Goal: Task Accomplishment & Management: Use online tool/utility

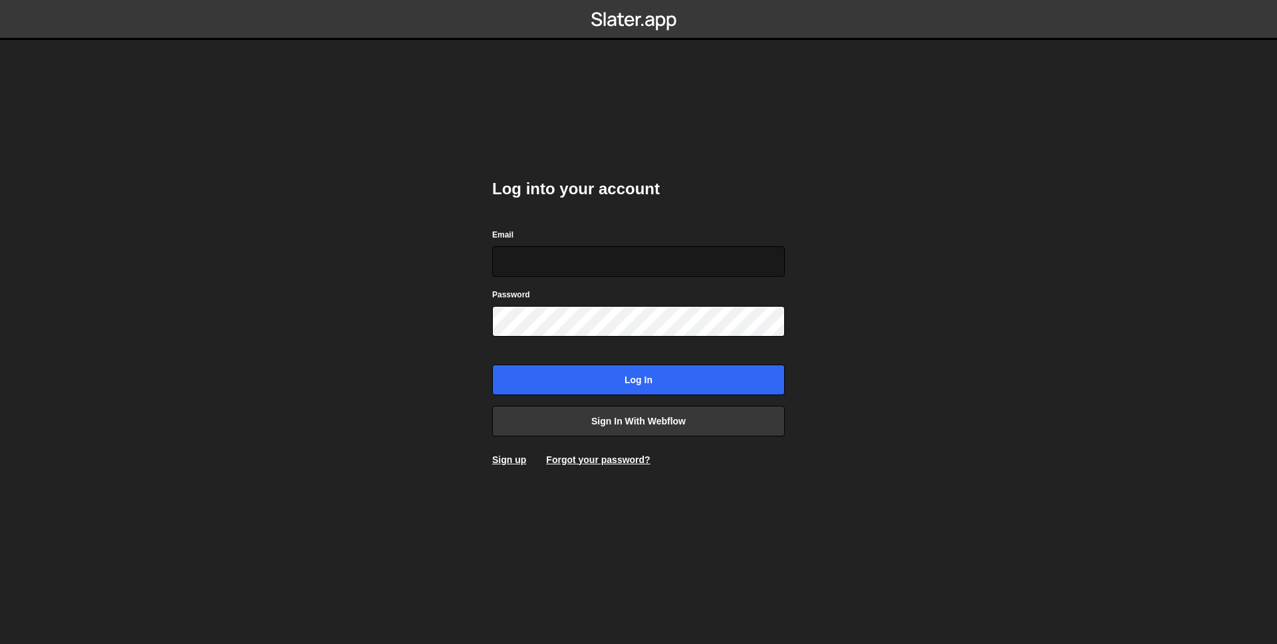
click at [581, 257] on input "Email" at bounding box center [638, 261] width 293 height 31
click at [518, 246] on input "Email" at bounding box center [638, 261] width 293 height 31
paste input "bruker@folk.no"
type input "bruker@folk.no"
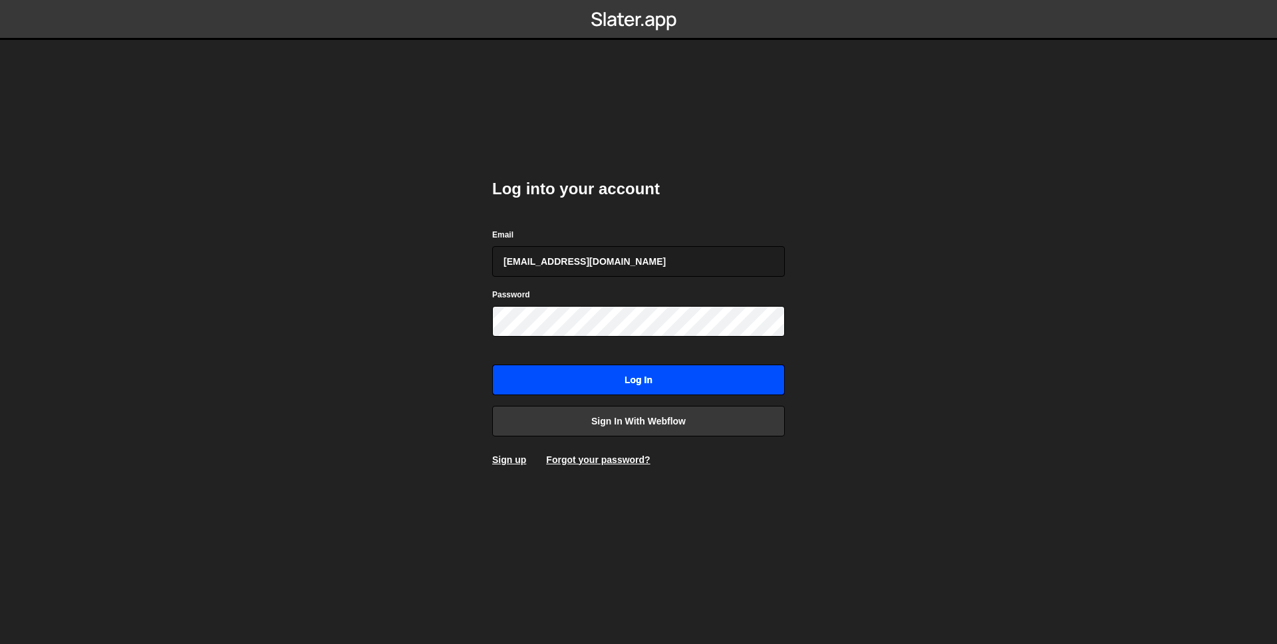
click at [636, 384] on input "Log in" at bounding box center [638, 380] width 293 height 31
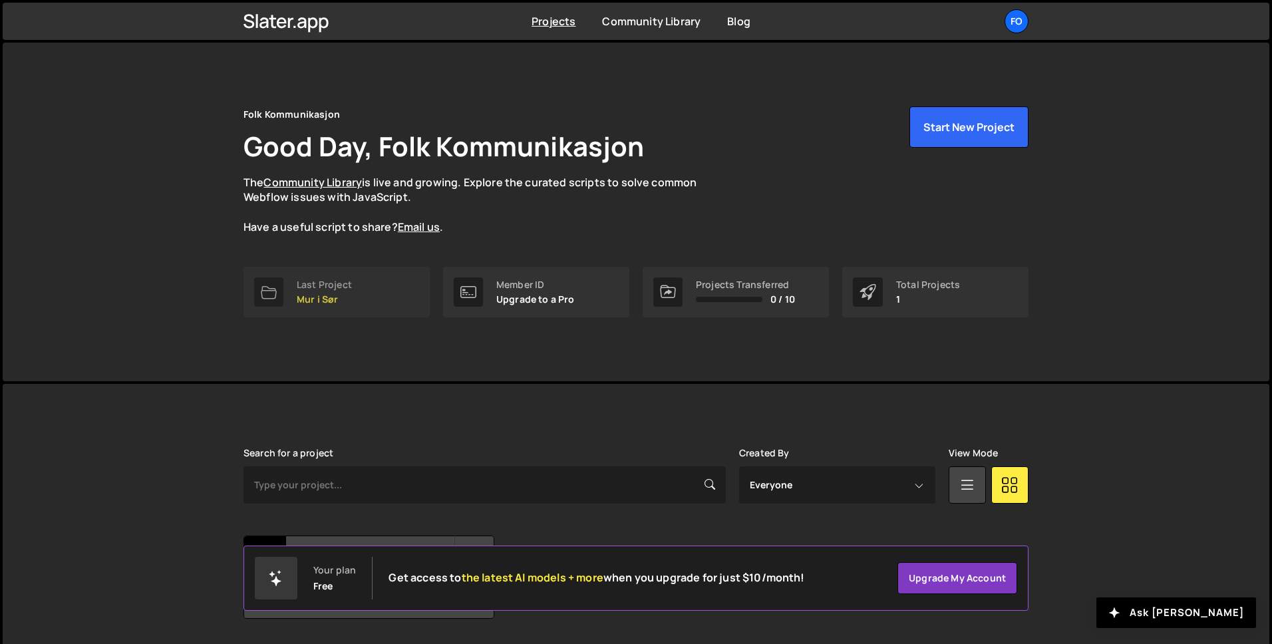
click at [321, 280] on div "Last Project" at bounding box center [324, 284] width 55 height 11
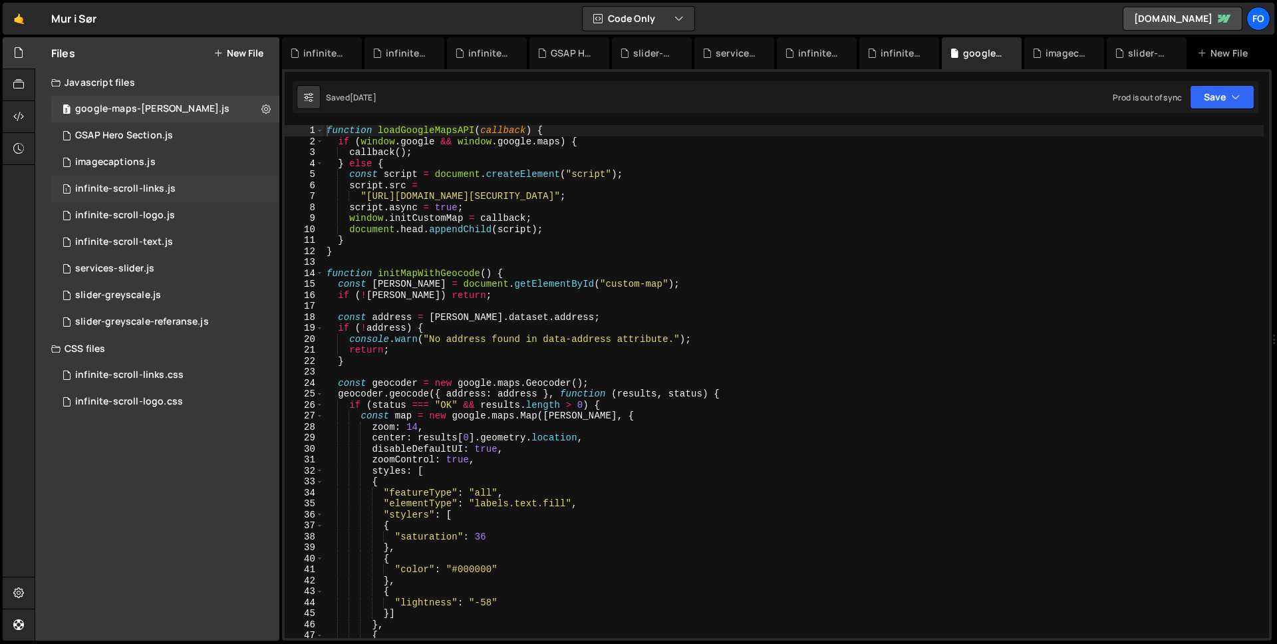
click at [160, 190] on div "infinite-scroll-links.js" at bounding box center [125, 189] width 100 height 12
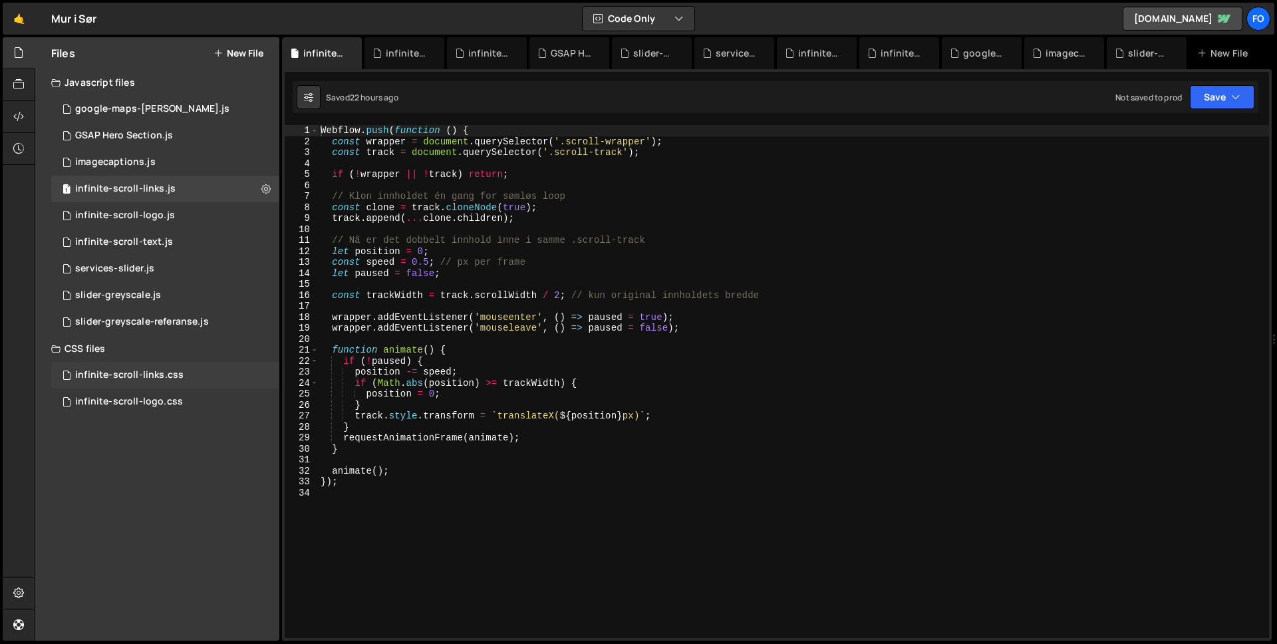
click at [152, 370] on div "infinite-scroll-links.css" at bounding box center [129, 375] width 108 height 12
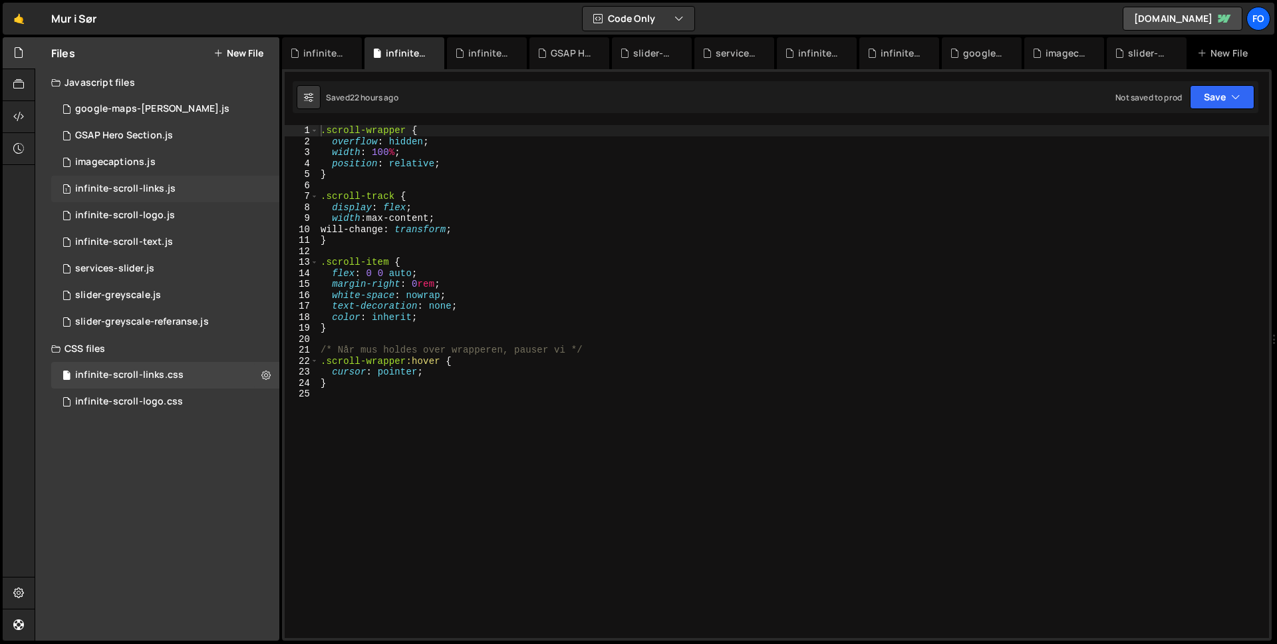
click at [142, 183] on div "infinite-scroll-links.js" at bounding box center [125, 189] width 100 height 12
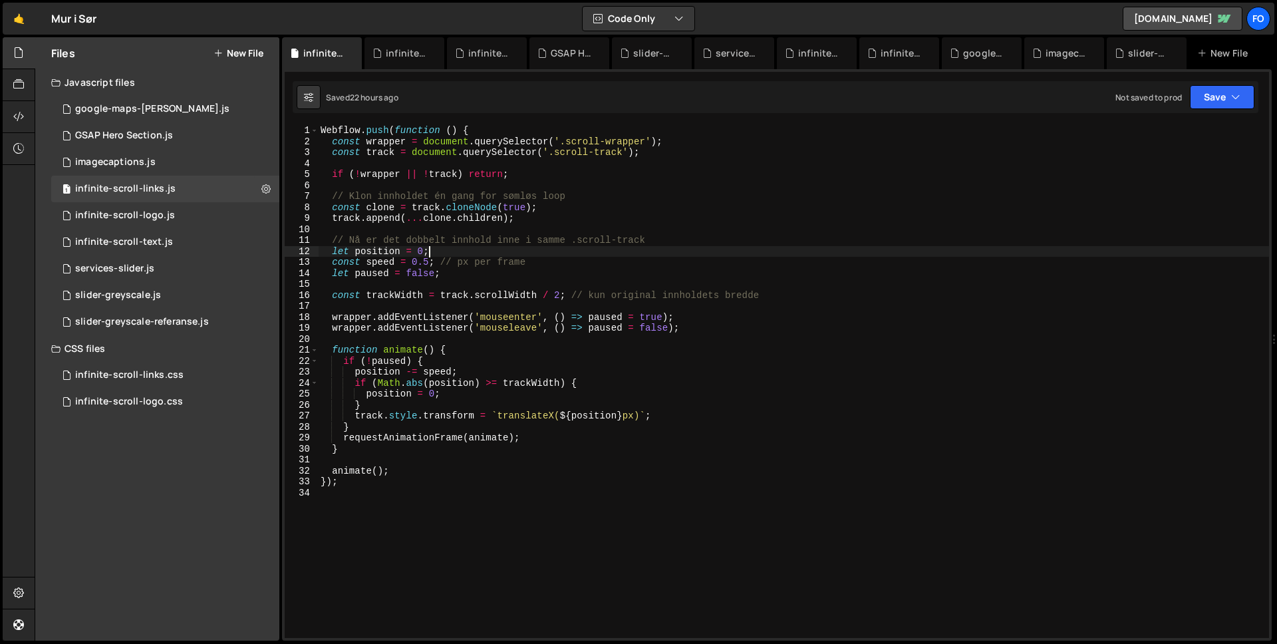
click at [565, 256] on div "Webflow . push ( function ( ) { const wrapper = document . querySelector ( '.sc…" at bounding box center [793, 392] width 951 height 535
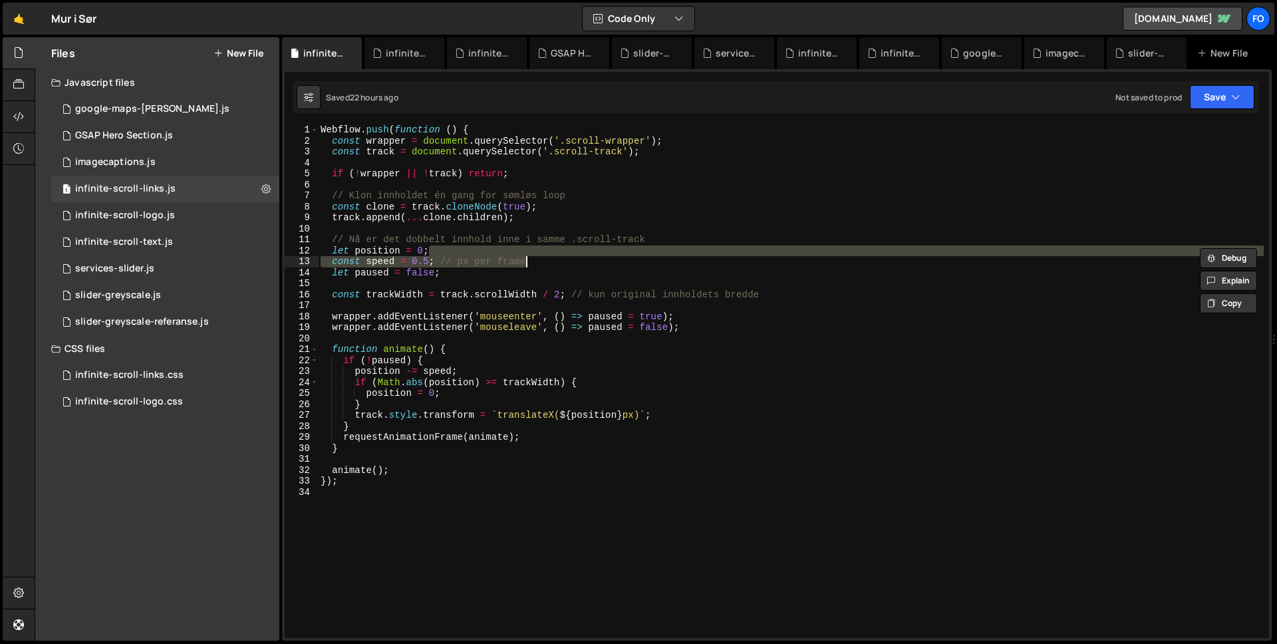
scroll to position [1, 0]
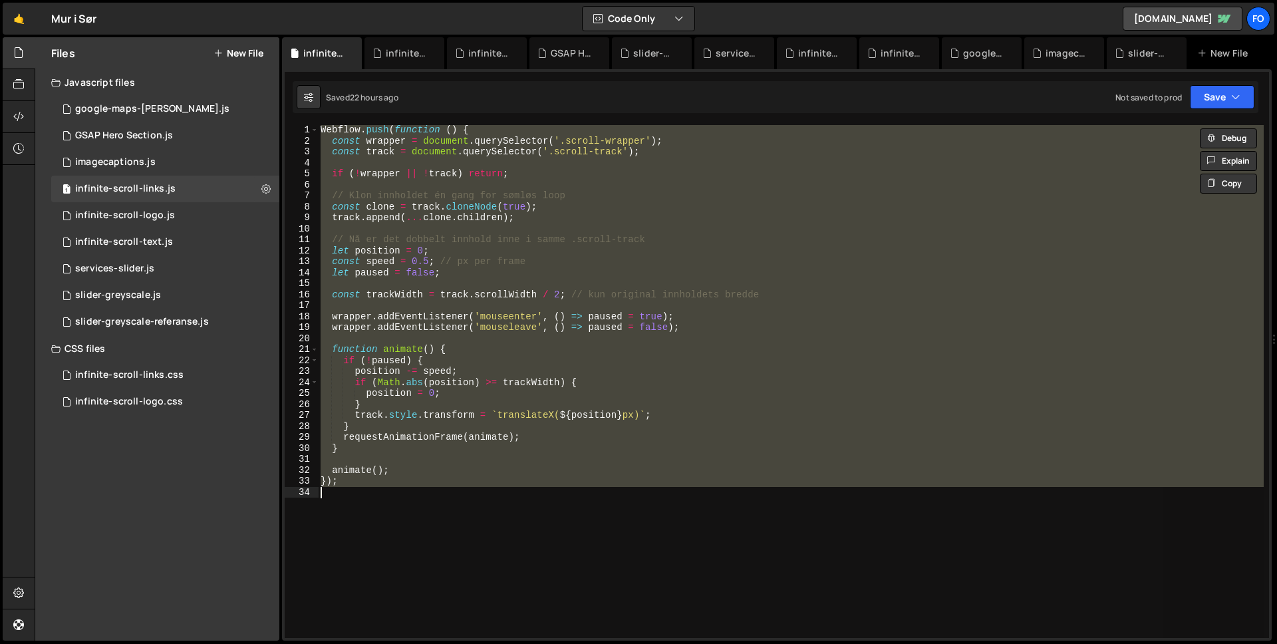
click at [528, 237] on div "Webflow . push ( function ( ) { const wrapper = document . querySelector ( '.sc…" at bounding box center [791, 381] width 946 height 513
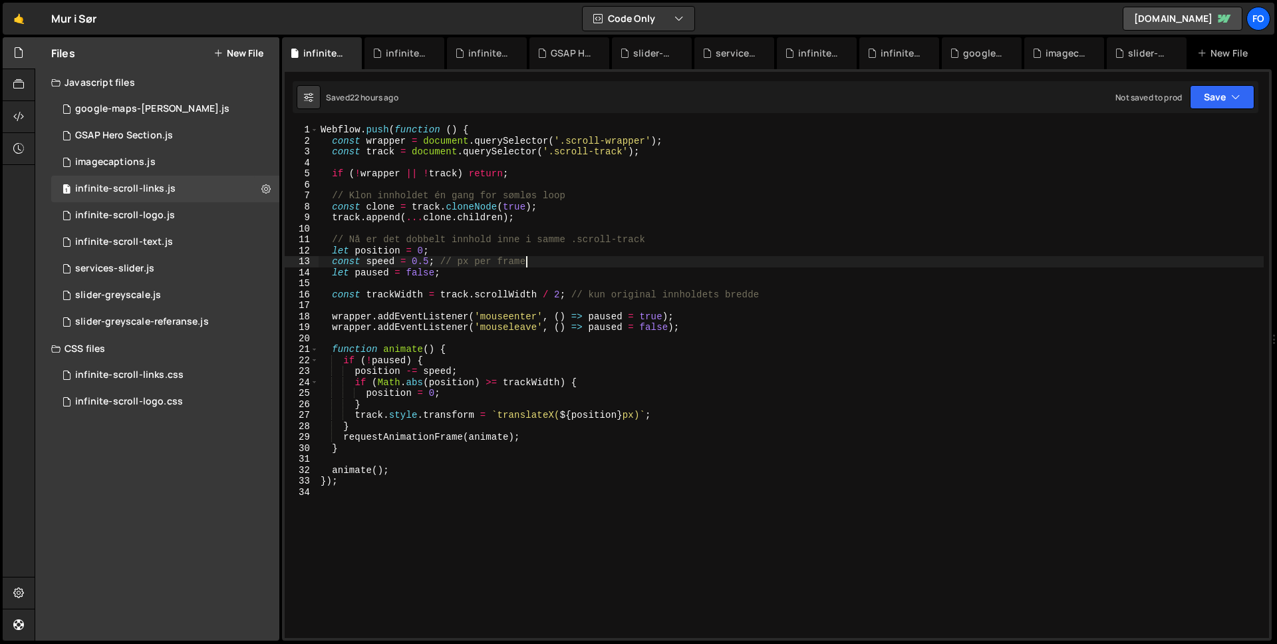
click at [607, 259] on div "Webflow . push ( function ( ) { const wrapper = document . querySelector ( '.sc…" at bounding box center [791, 391] width 946 height 535
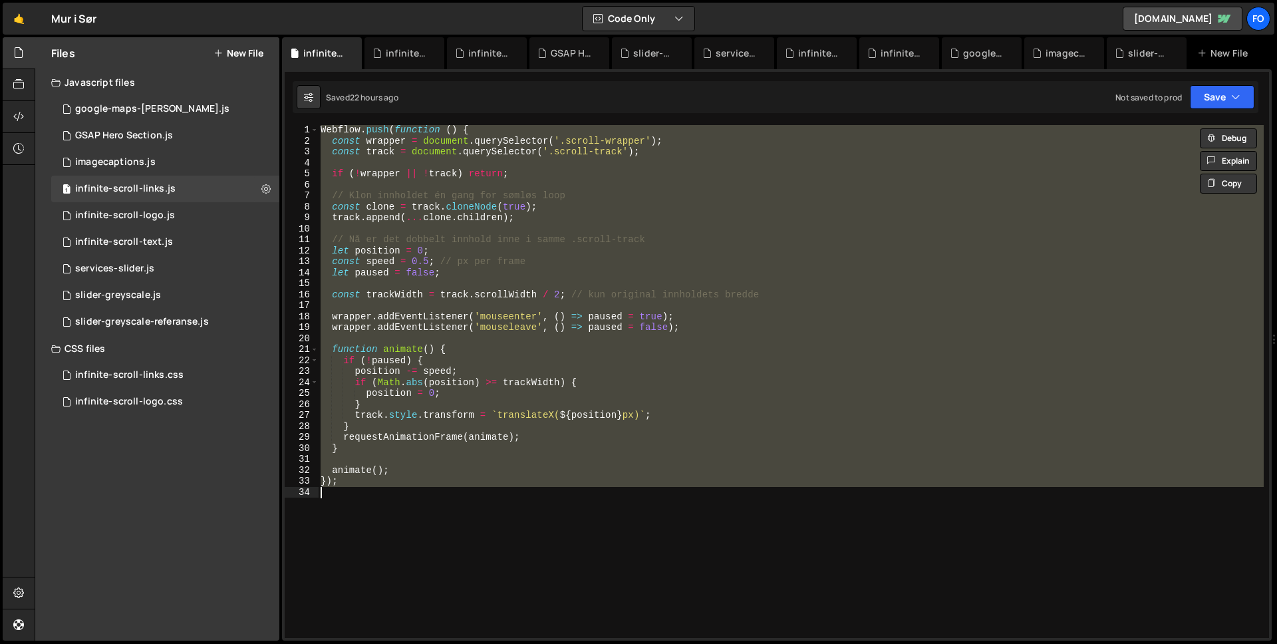
click at [664, 218] on div "Webflow . push ( function ( ) { const wrapper = document . querySelector ( '.sc…" at bounding box center [791, 381] width 946 height 513
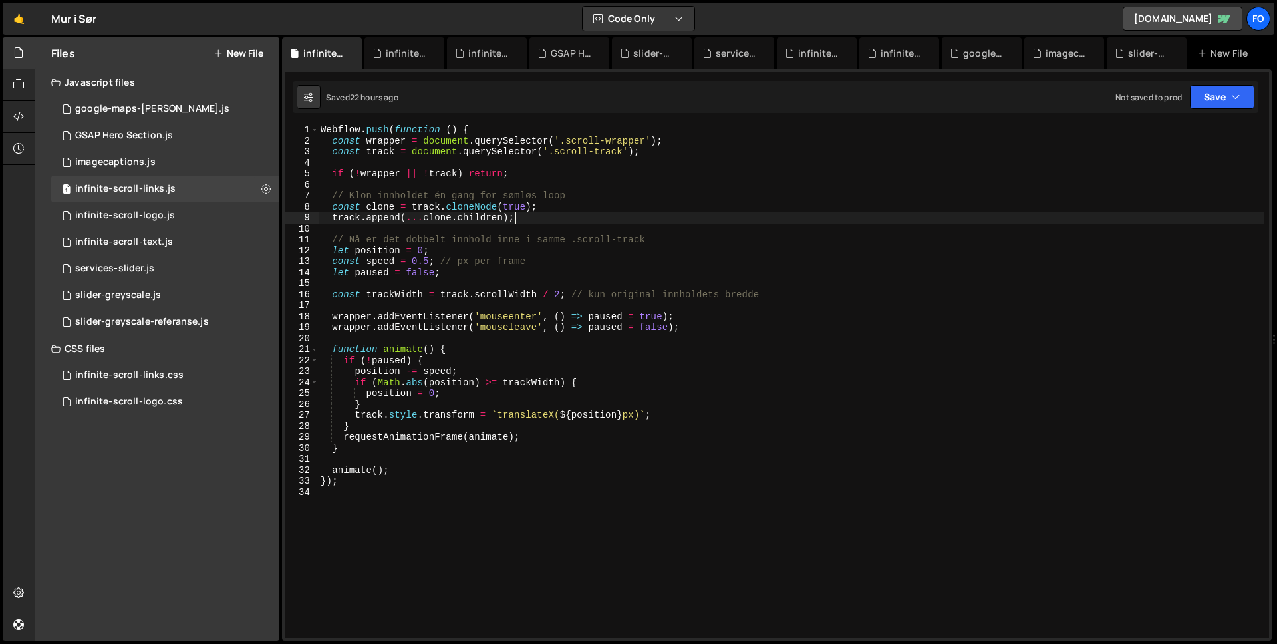
type textarea "});"
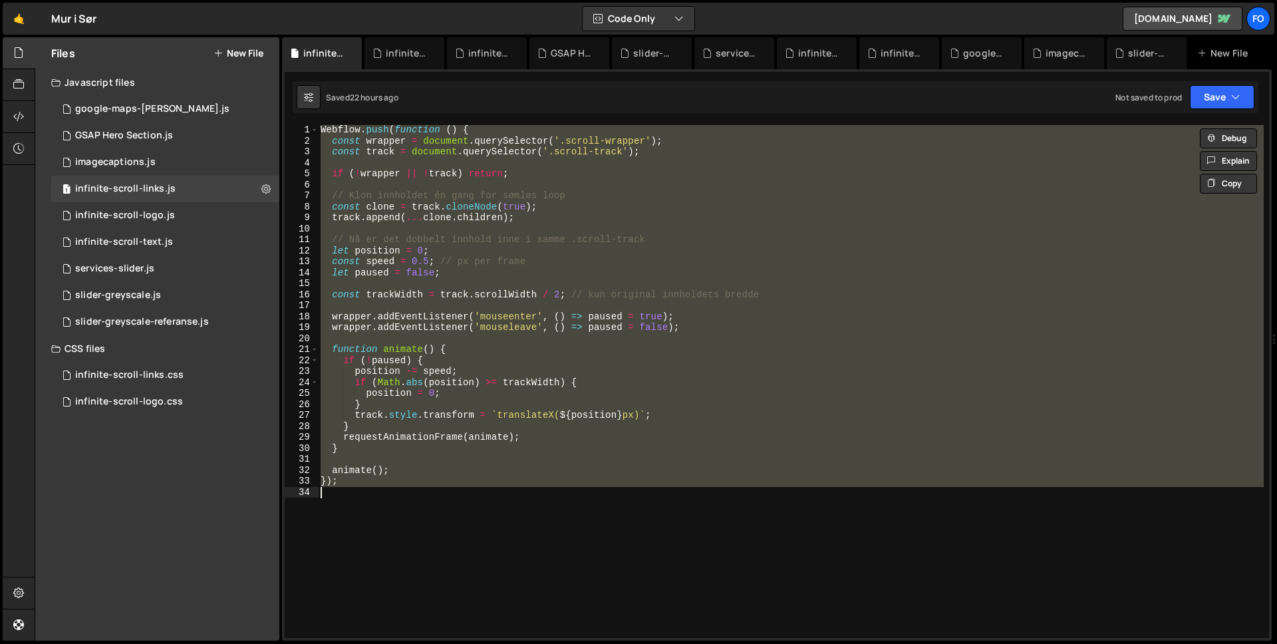
paste textarea
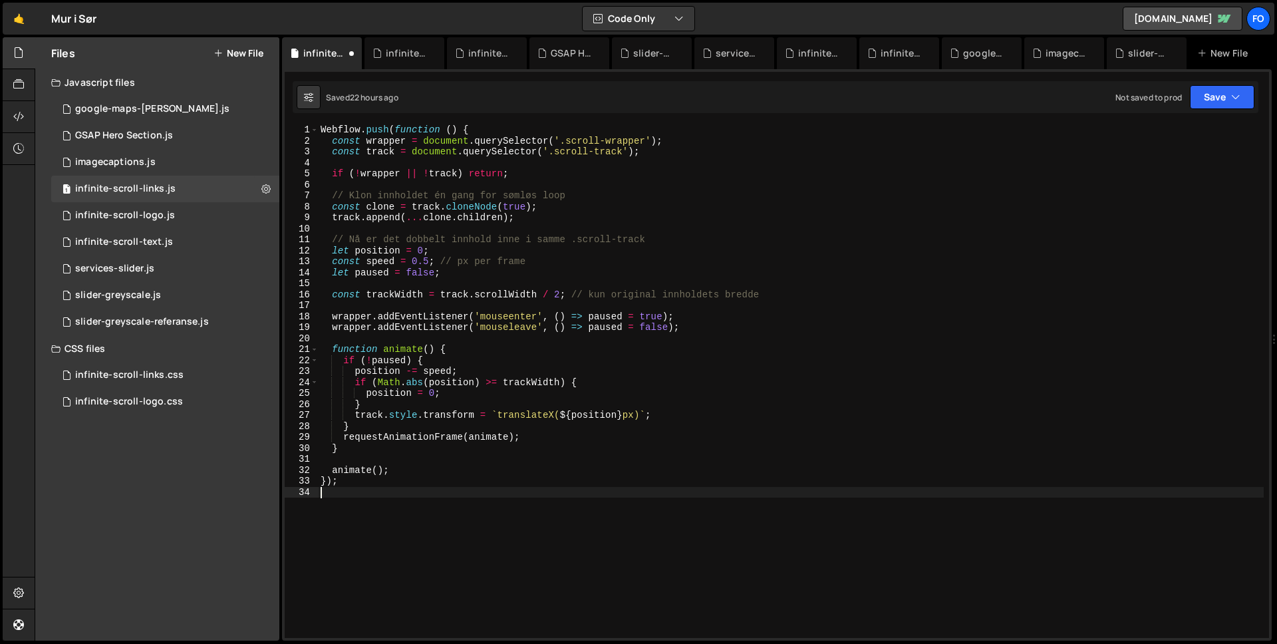
type textarea "});"
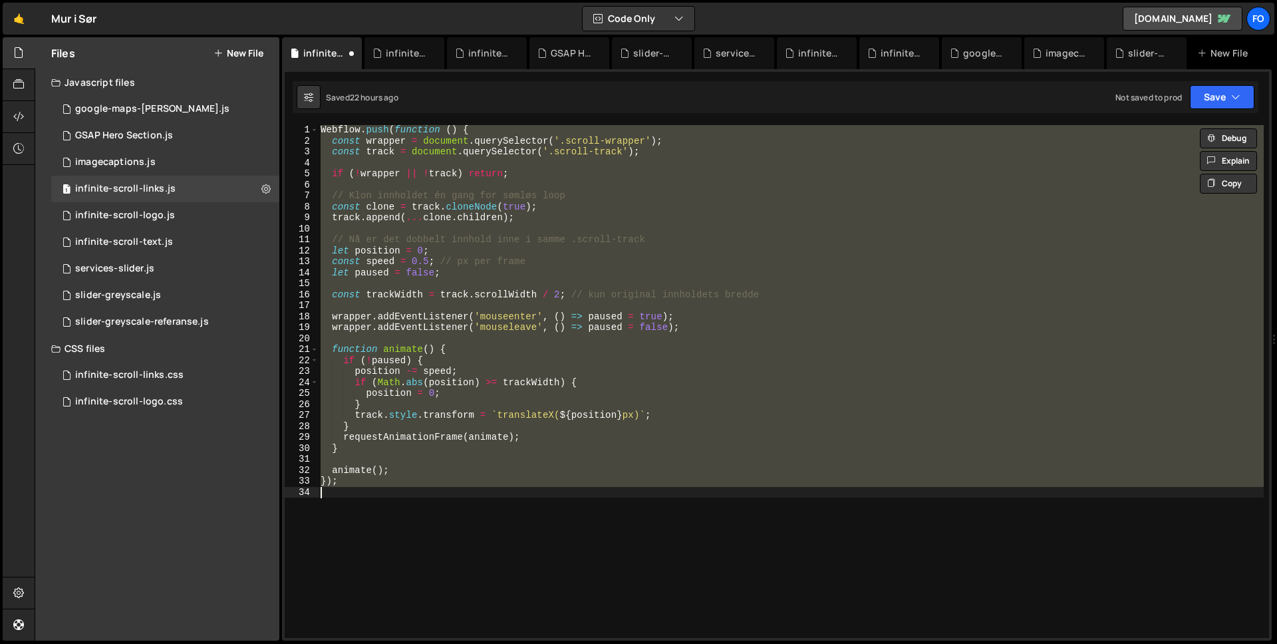
paste textarea
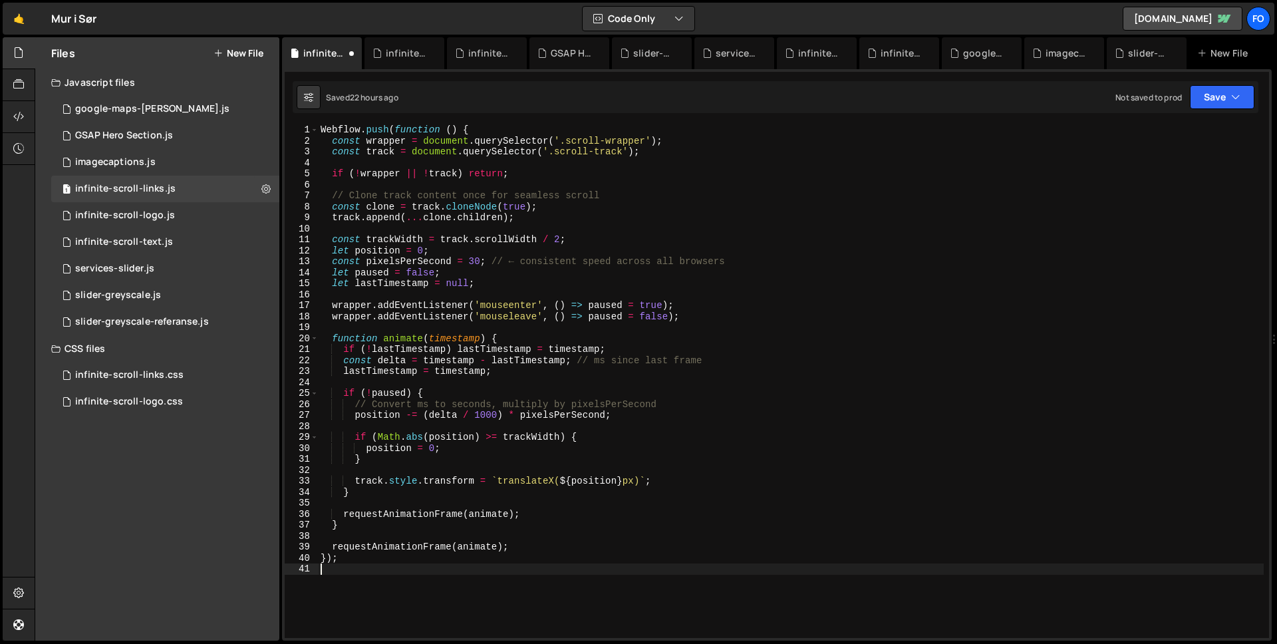
click at [476, 259] on div "Webflow . push ( function ( ) { const wrapper = document . querySelector ( '.sc…" at bounding box center [791, 391] width 946 height 535
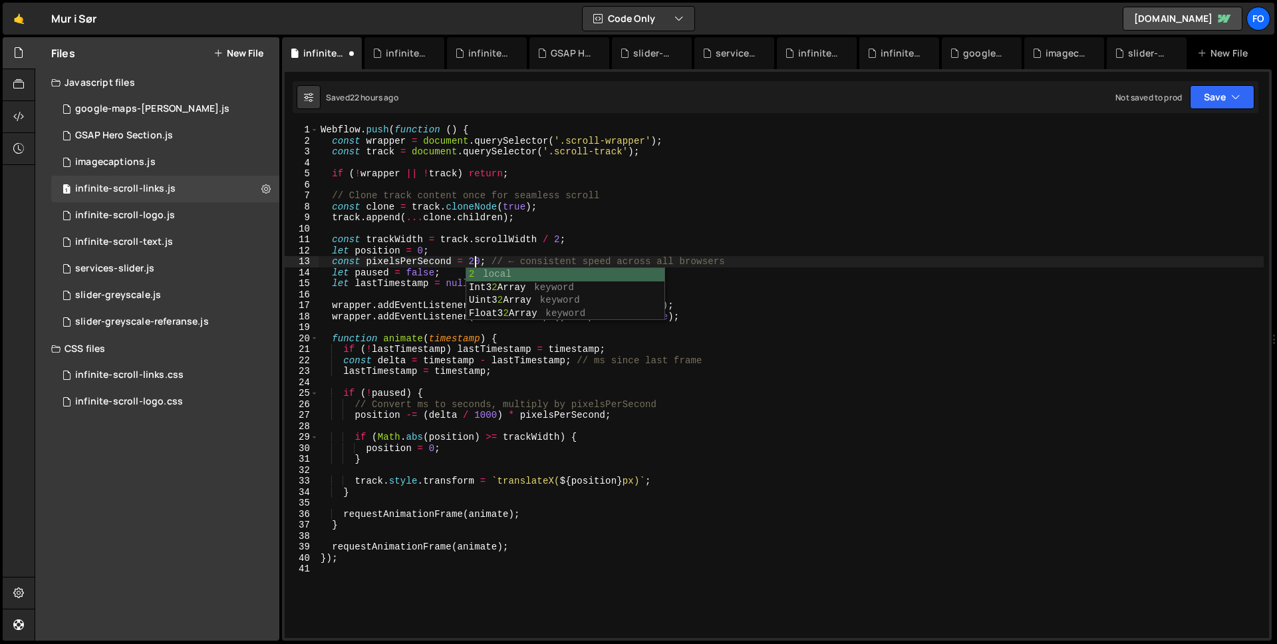
scroll to position [0, 11]
drag, startPoint x: 823, startPoint y: 258, endPoint x: 831, endPoint y: 254, distance: 8.9
click at [823, 258] on div "Webflow . push ( function ( ) { const wrapper = document . querySelector ( '.sc…" at bounding box center [791, 391] width 946 height 535
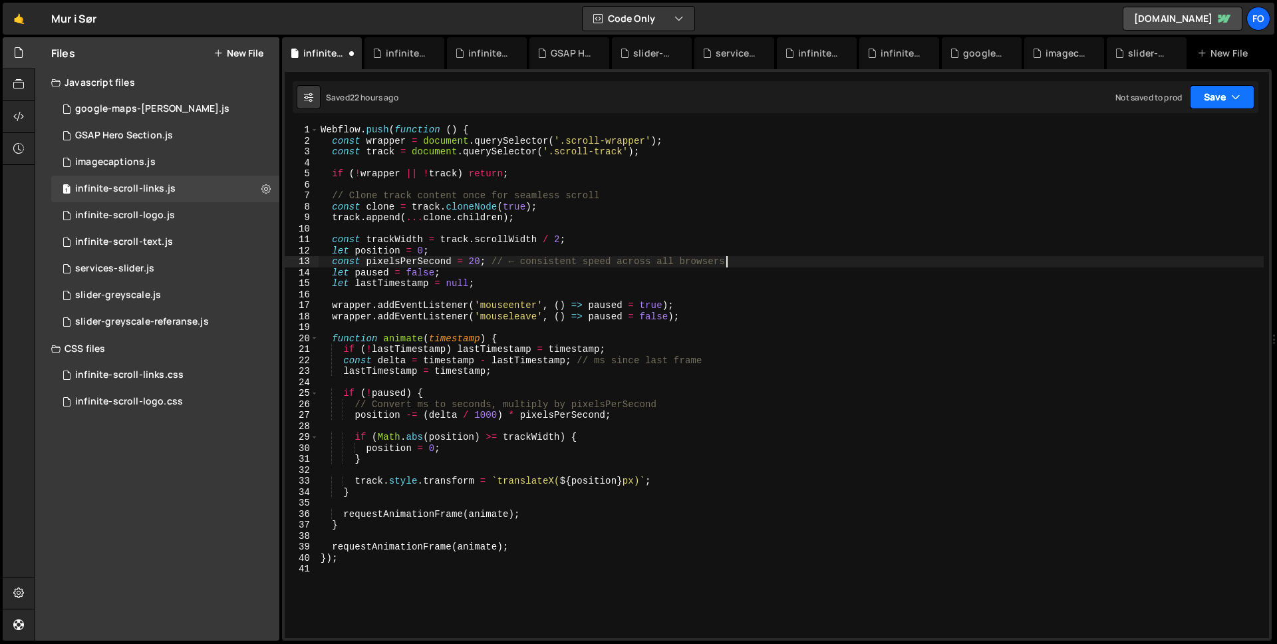
click at [1204, 94] on button "Save" at bounding box center [1222, 97] width 65 height 24
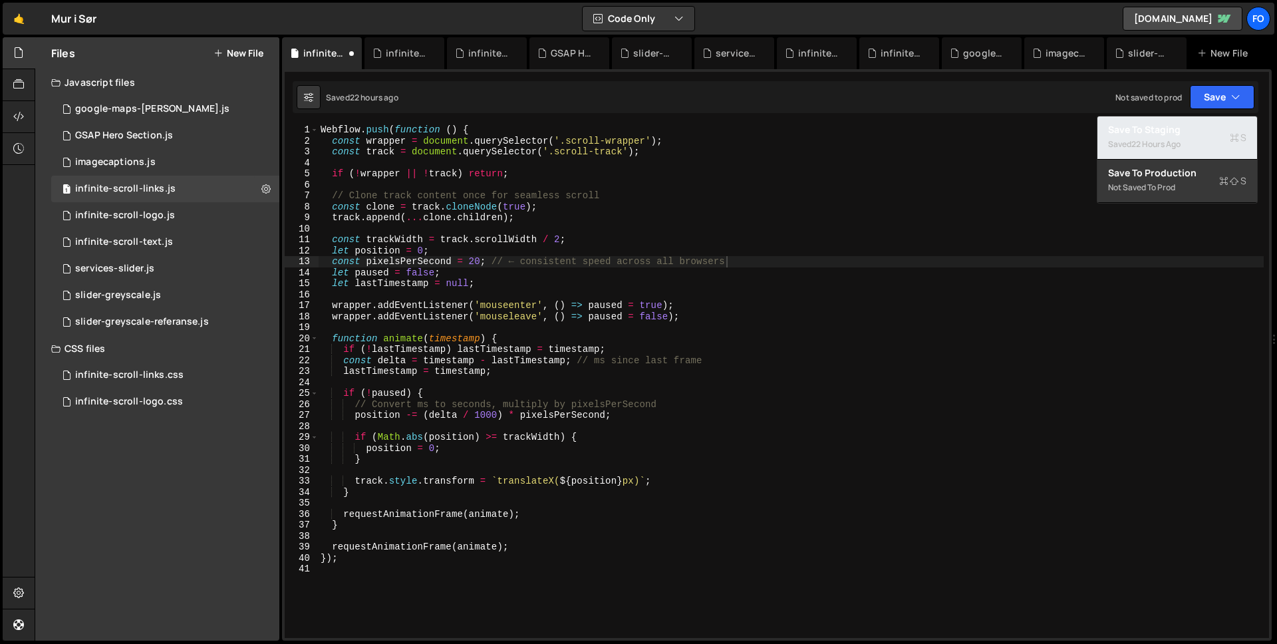
drag, startPoint x: 1201, startPoint y: 129, endPoint x: 897, endPoint y: 117, distance: 304.2
click at [1196, 129] on div "Save to Staging S" at bounding box center [1177, 129] width 138 height 13
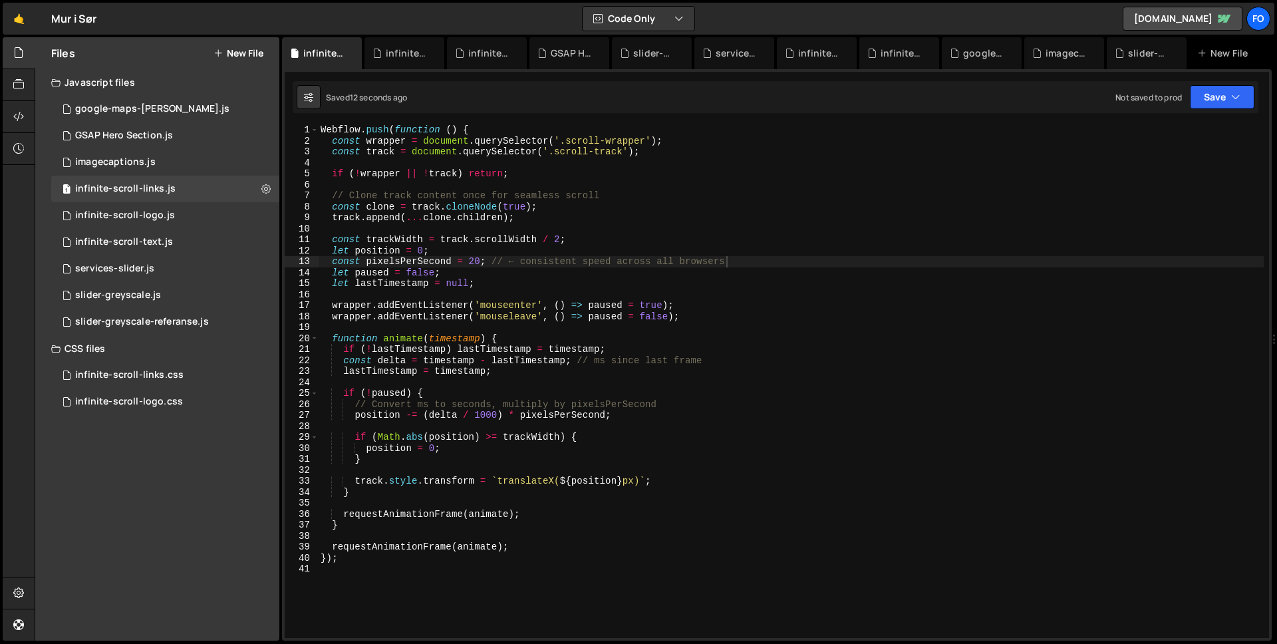
click at [470, 260] on div "Webflow . push ( function ( ) { const wrapper = document . querySelector ( '.sc…" at bounding box center [791, 391] width 946 height 535
type textarea "const pixelsPerSecond = 30; // ← consistent speed across all browsers"
click at [1238, 102] on icon "button" at bounding box center [1235, 96] width 9 height 13
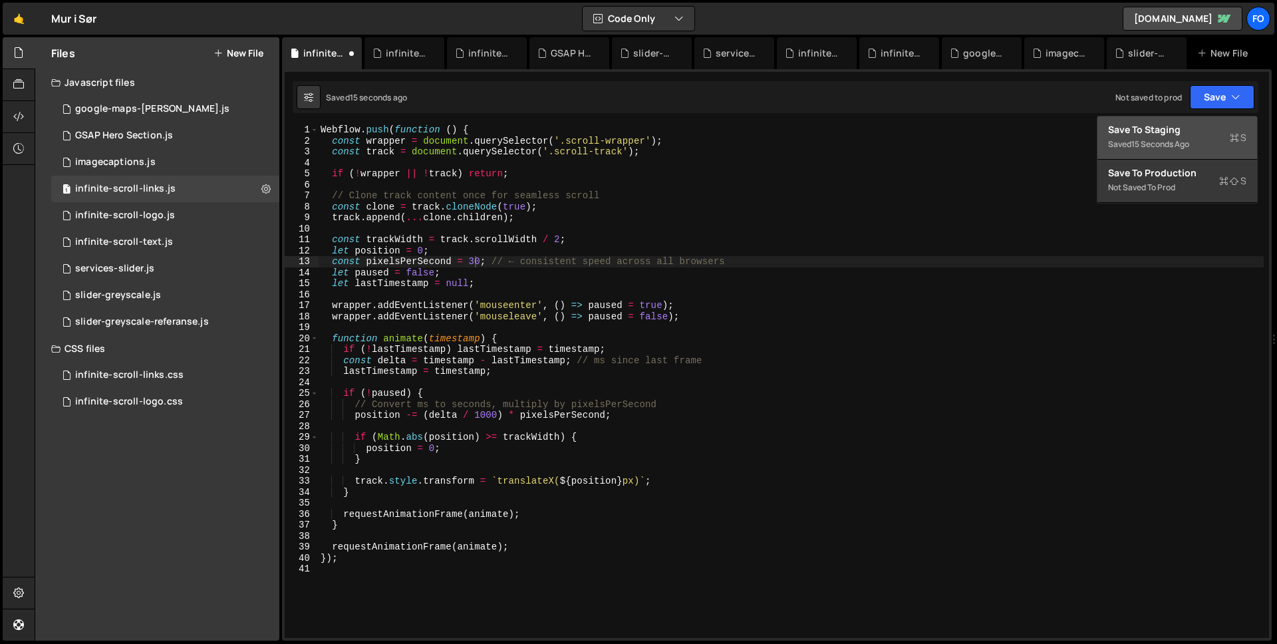
click at [1222, 130] on div "Save to Staging S" at bounding box center [1177, 129] width 138 height 13
